Goal: Find specific page/section: Find specific page/section

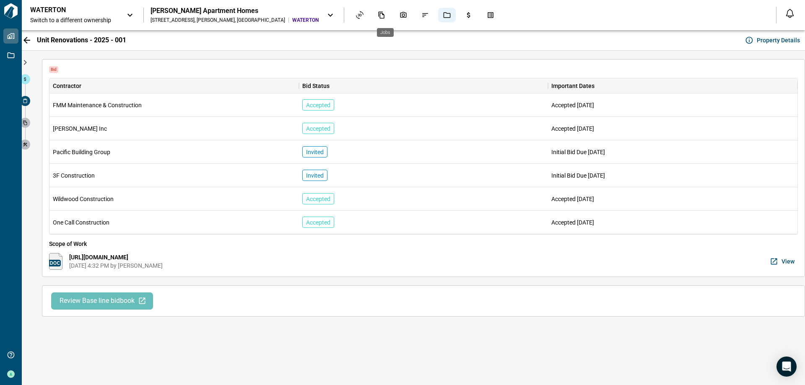
click at [443, 16] on icon "Jobs" at bounding box center [447, 15] width 8 height 8
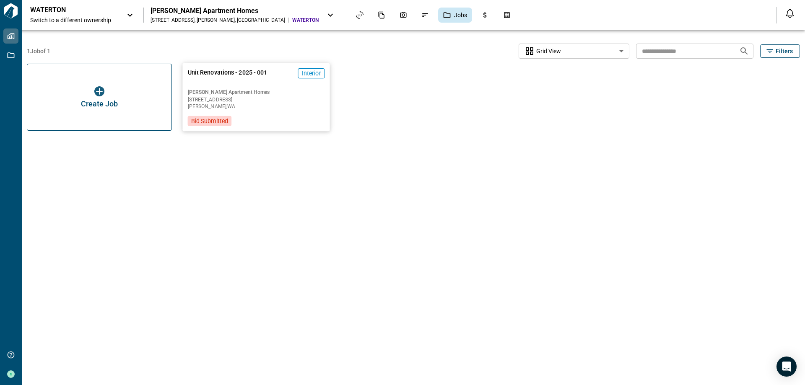
click at [230, 84] on span "Unit Renovations - 2025 - 001" at bounding box center [228, 76] width 80 height 17
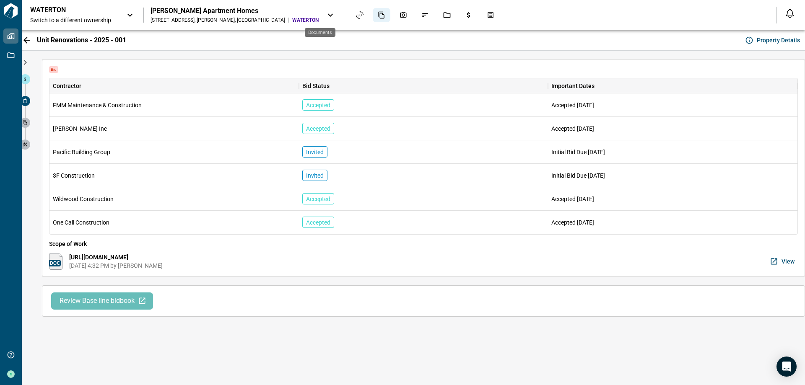
click at [379, 17] on icon "Documents" at bounding box center [382, 15] width 6 height 7
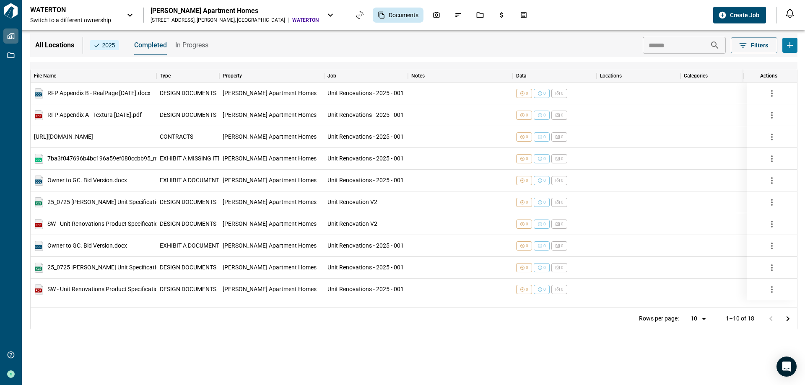
click at [193, 45] on span "In Progress" at bounding box center [191, 45] width 33 height 8
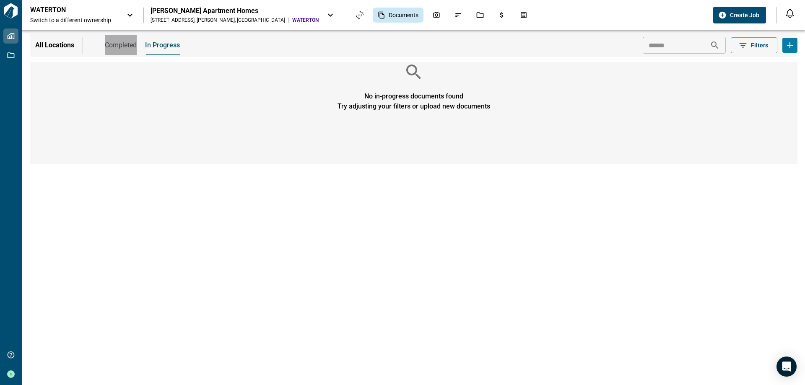
click at [122, 44] on span "Completed" at bounding box center [121, 45] width 32 height 8
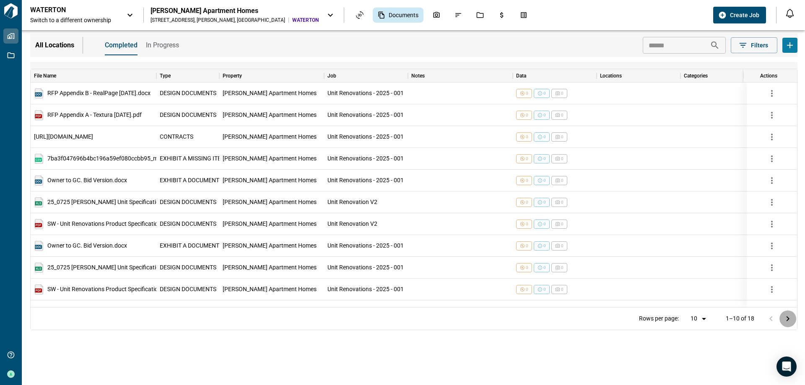
click at [782, 314] on button "Go to next page" at bounding box center [787, 319] width 17 height 17
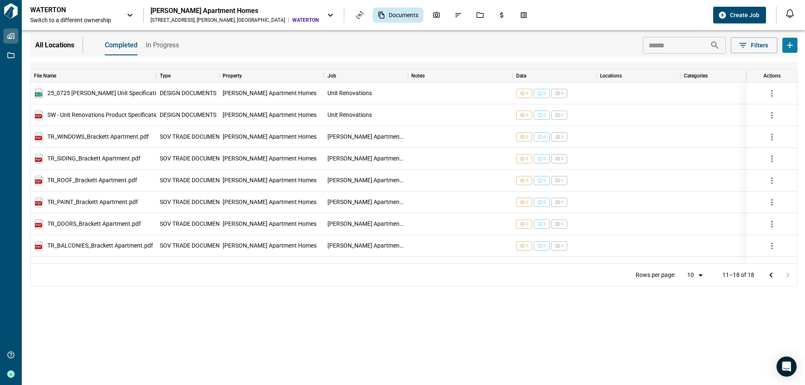
click at [766, 276] on icon "Go to previous page" at bounding box center [771, 275] width 10 height 10
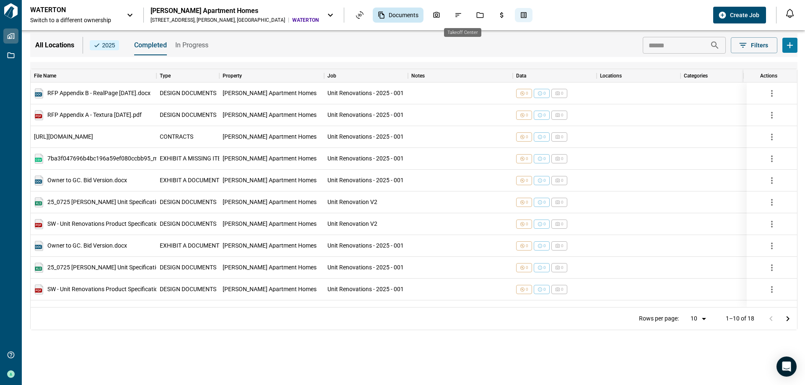
click at [520, 17] on icon "Takeoff Center" at bounding box center [524, 15] width 8 height 8
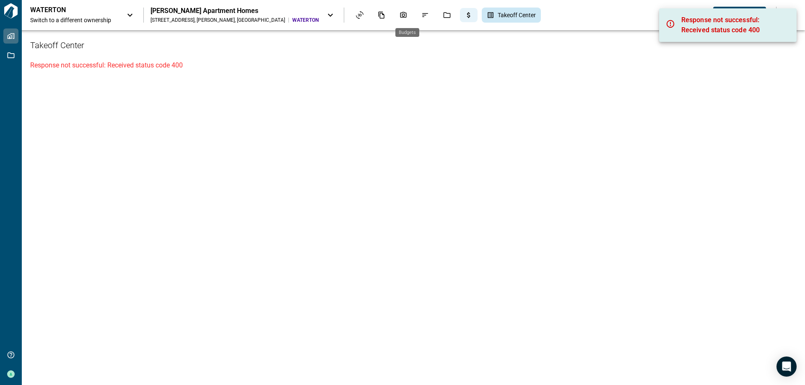
click at [467, 17] on icon "Budgets" at bounding box center [468, 15] width 3 height 6
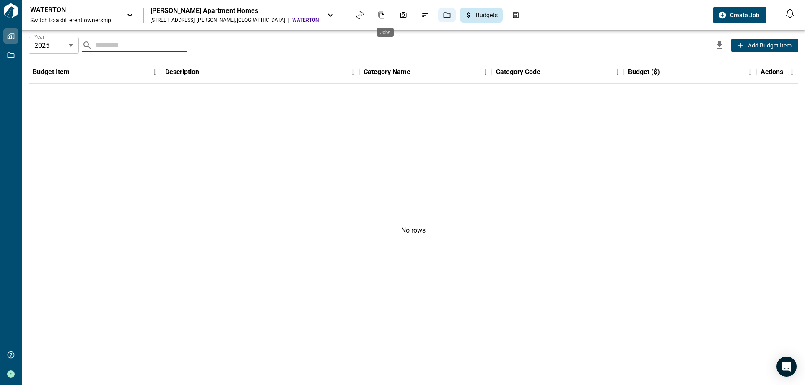
click at [443, 16] on icon "Jobs" at bounding box center [447, 15] width 8 height 8
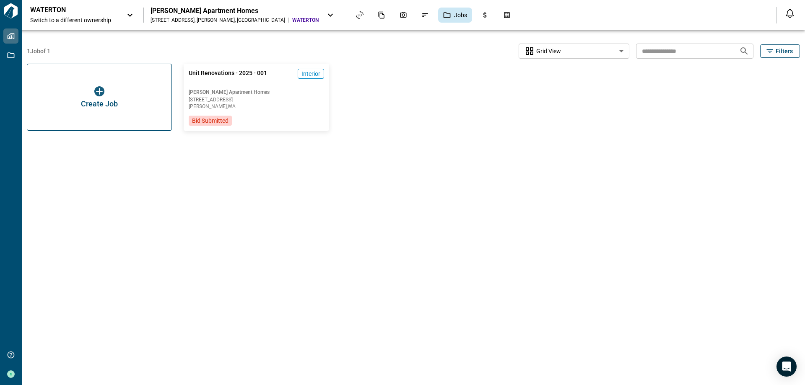
click at [325, 13] on icon at bounding box center [330, 15] width 10 height 10
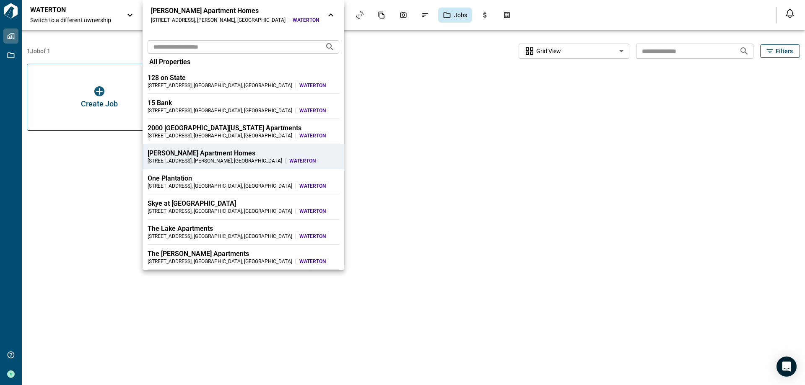
click at [326, 13] on icon at bounding box center [331, 15] width 10 height 10
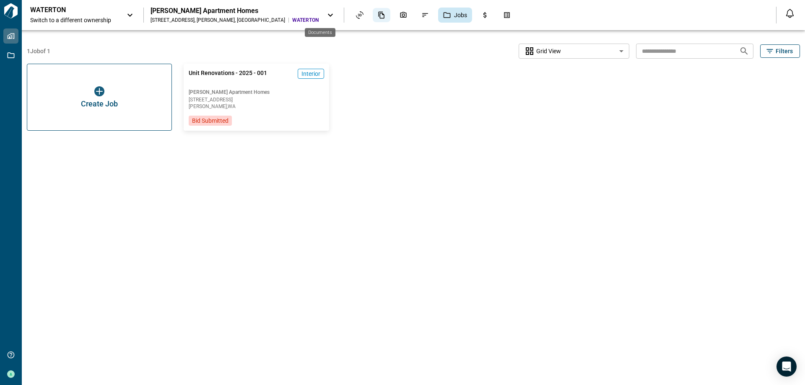
click at [379, 16] on icon "Documents" at bounding box center [382, 15] width 6 height 7
